Goal: Navigation & Orientation: Find specific page/section

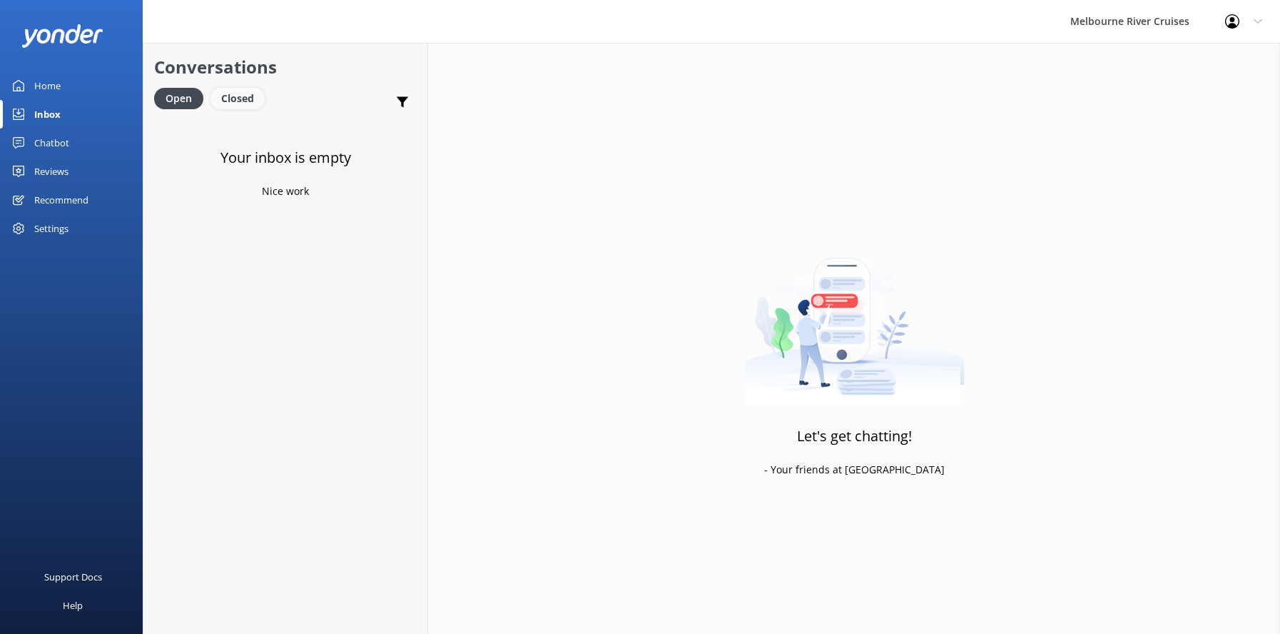
drag, startPoint x: 0, startPoint y: 0, endPoint x: 243, endPoint y: 99, distance: 262.8
click at [243, 99] on div "Closed" at bounding box center [238, 98] width 54 height 21
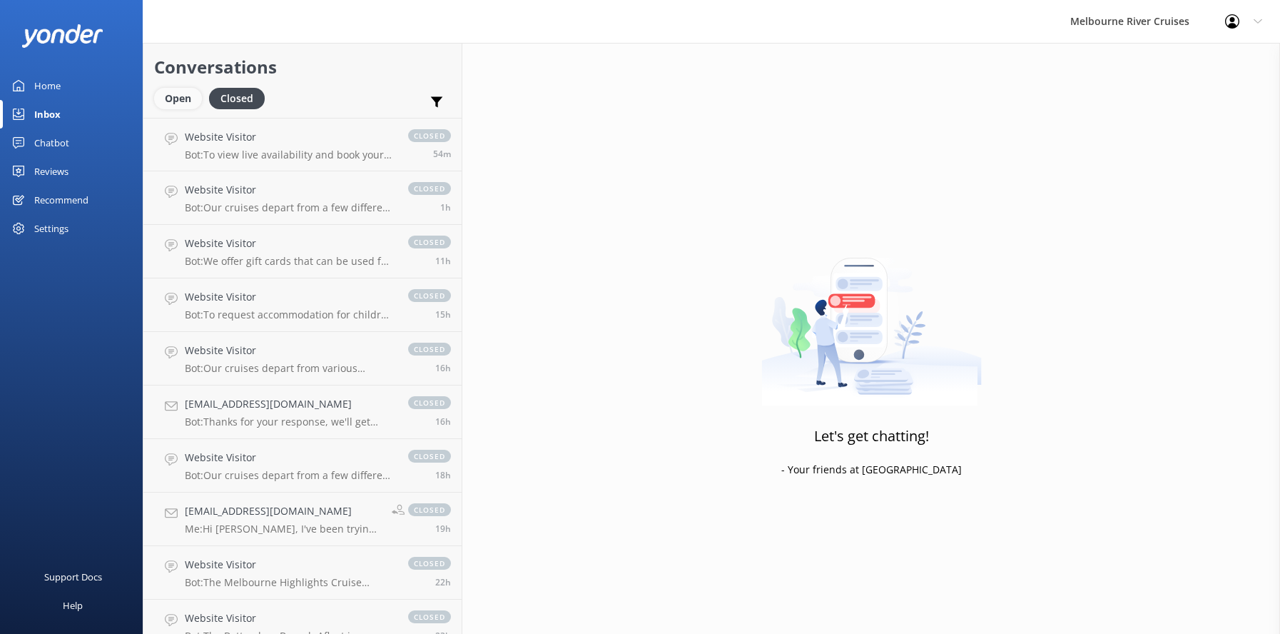
click at [170, 98] on div "Open" at bounding box center [178, 98] width 48 height 21
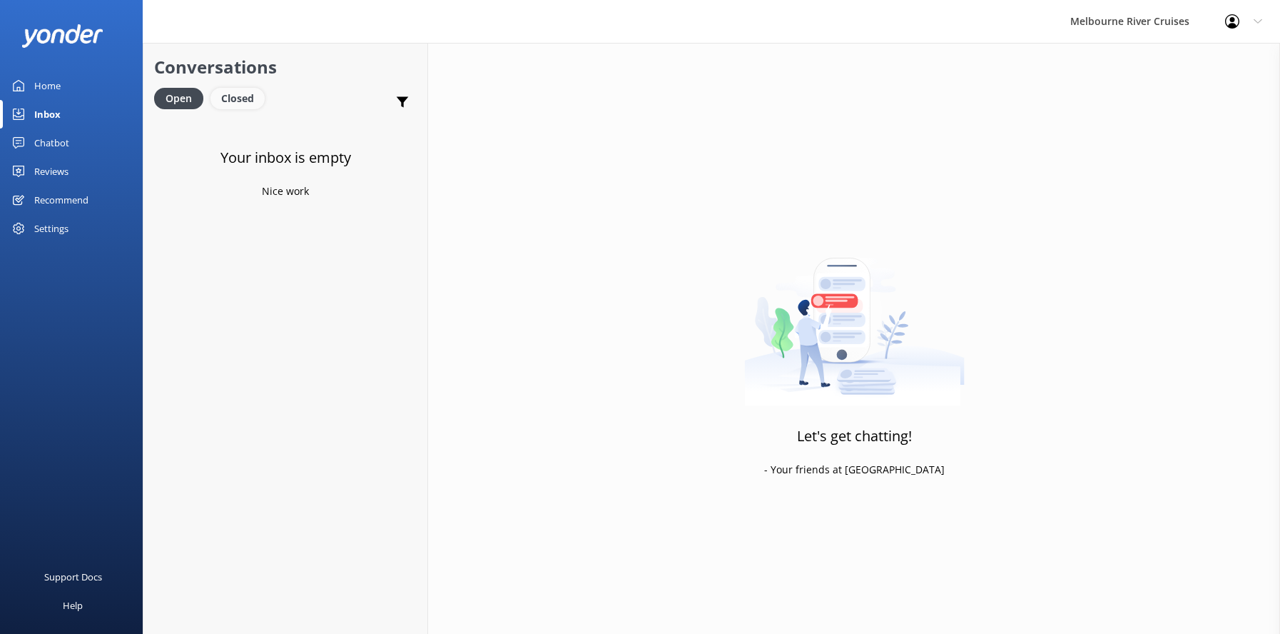
click at [226, 91] on div "Closed" at bounding box center [238, 98] width 54 height 21
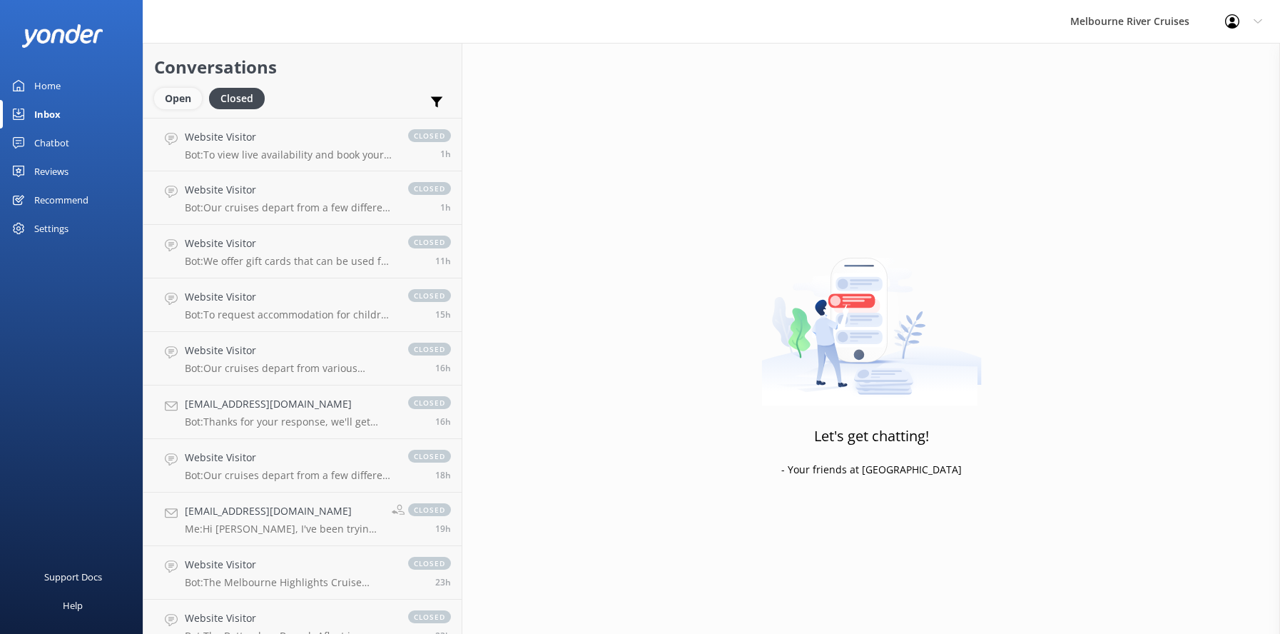
click at [176, 95] on div "Open" at bounding box center [178, 98] width 48 height 21
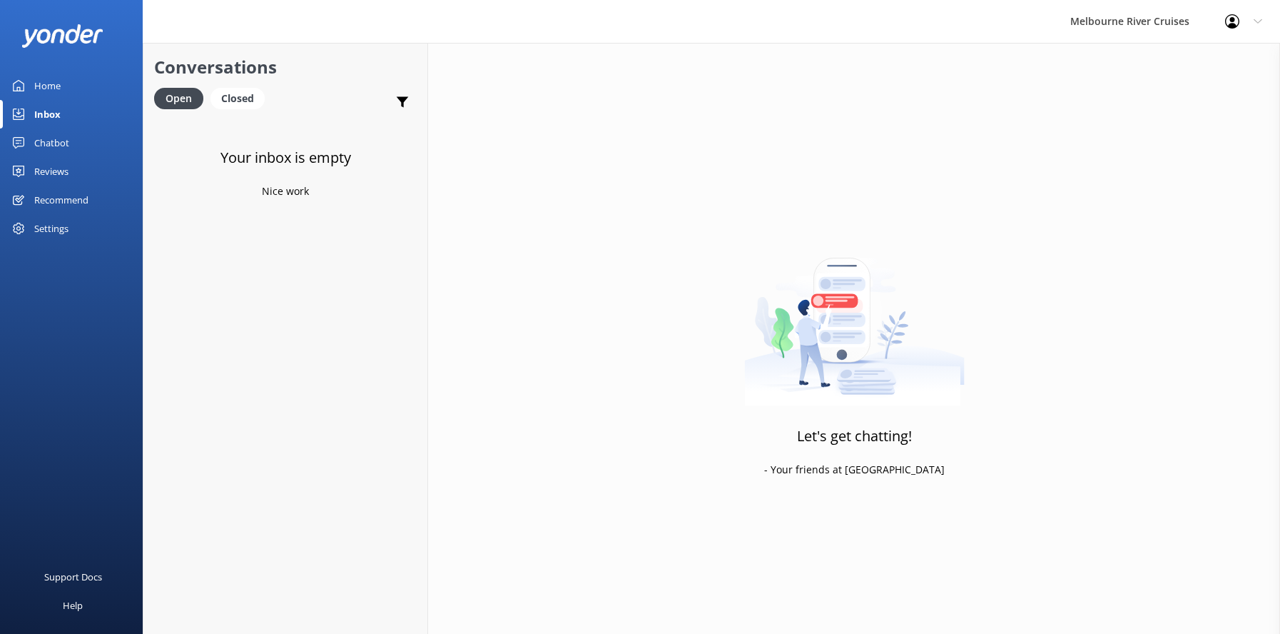
click at [43, 84] on div "Home" at bounding box center [47, 85] width 26 height 29
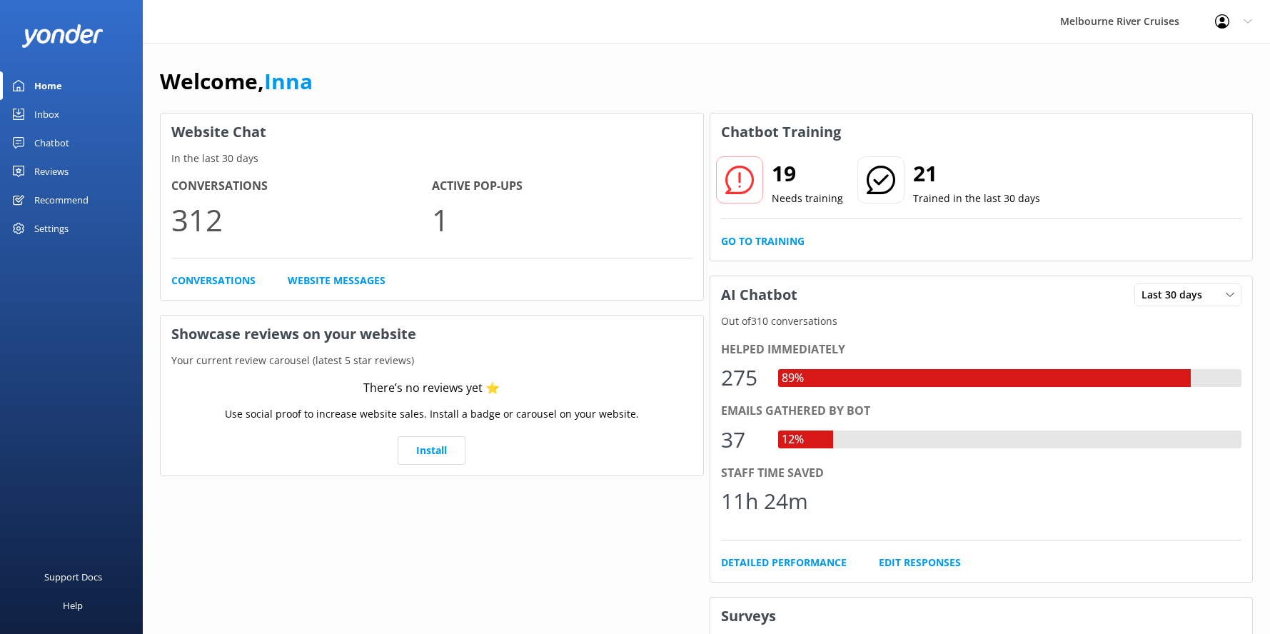
click at [42, 115] on div "Inbox" at bounding box center [46, 114] width 25 height 29
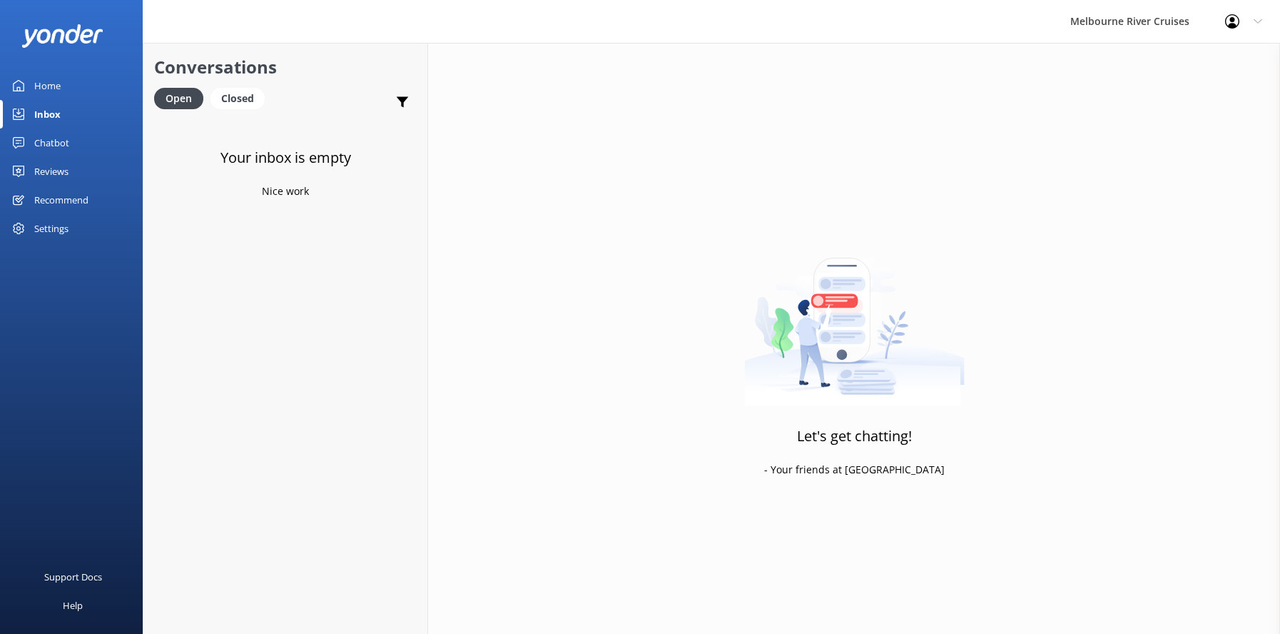
click at [44, 84] on div "Home" at bounding box center [47, 85] width 26 height 29
